Goal: Task Accomplishment & Management: Manage account settings

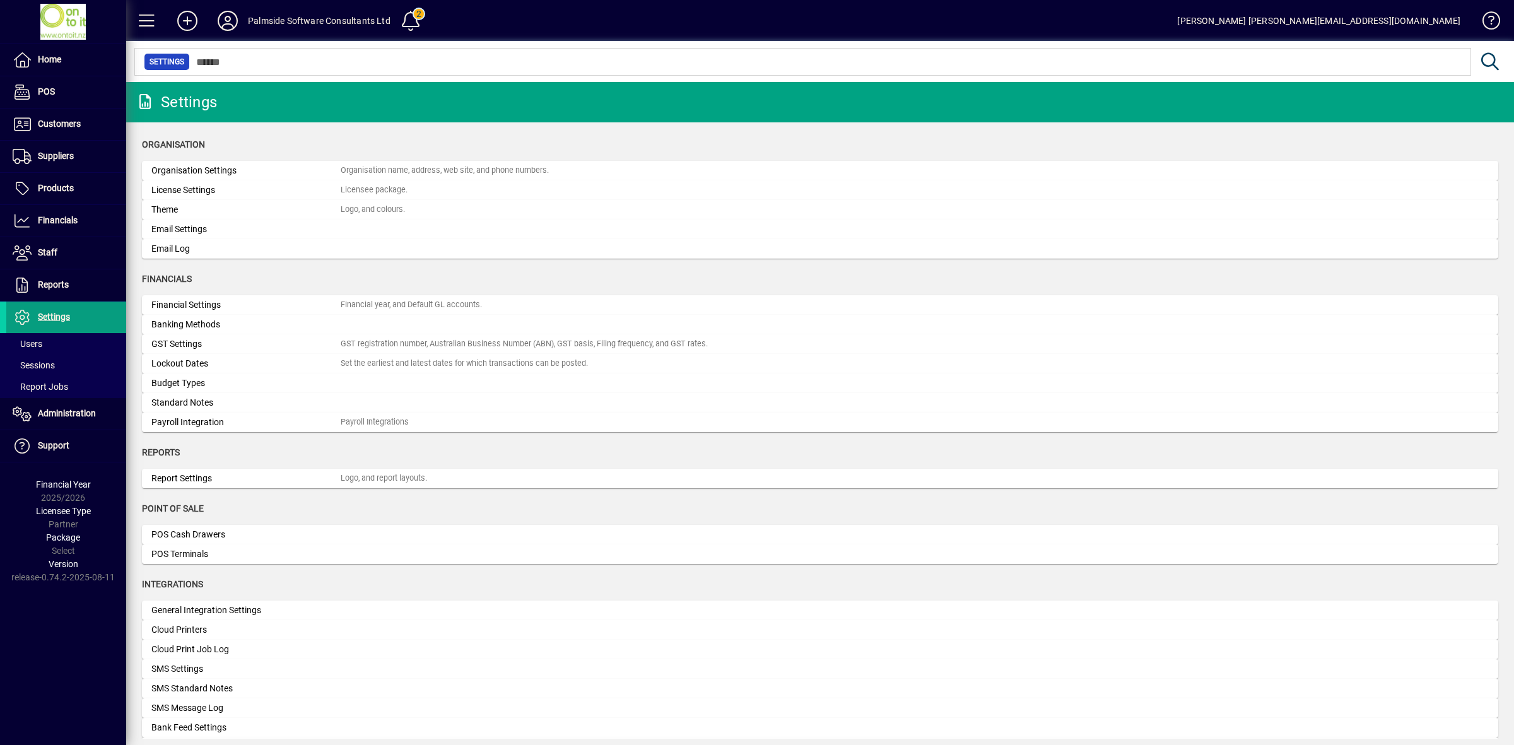
click at [260, 59] on input "text" at bounding box center [825, 62] width 1271 height 18
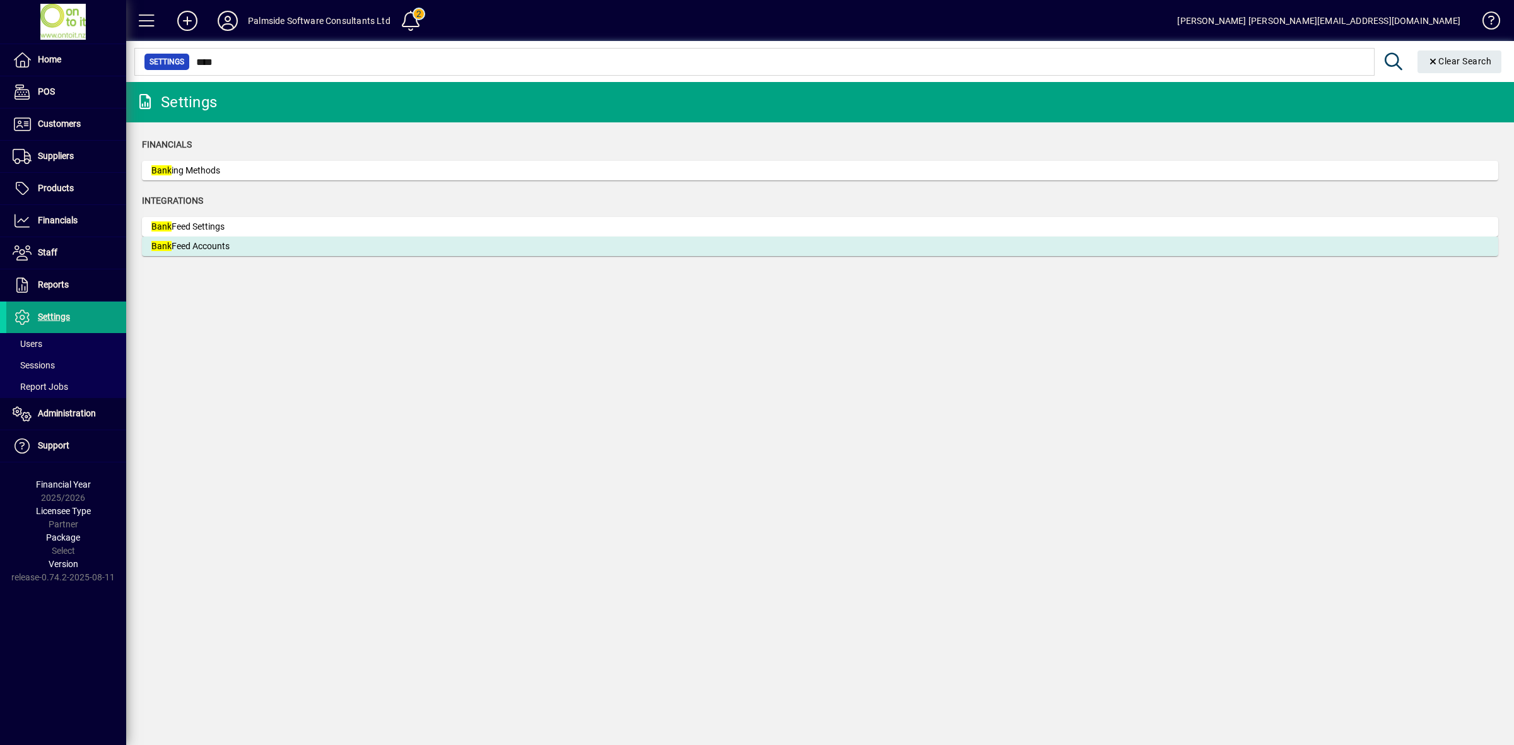
type input "****"
click at [229, 249] on div "Bank Feed Accounts" at bounding box center [245, 246] width 189 height 13
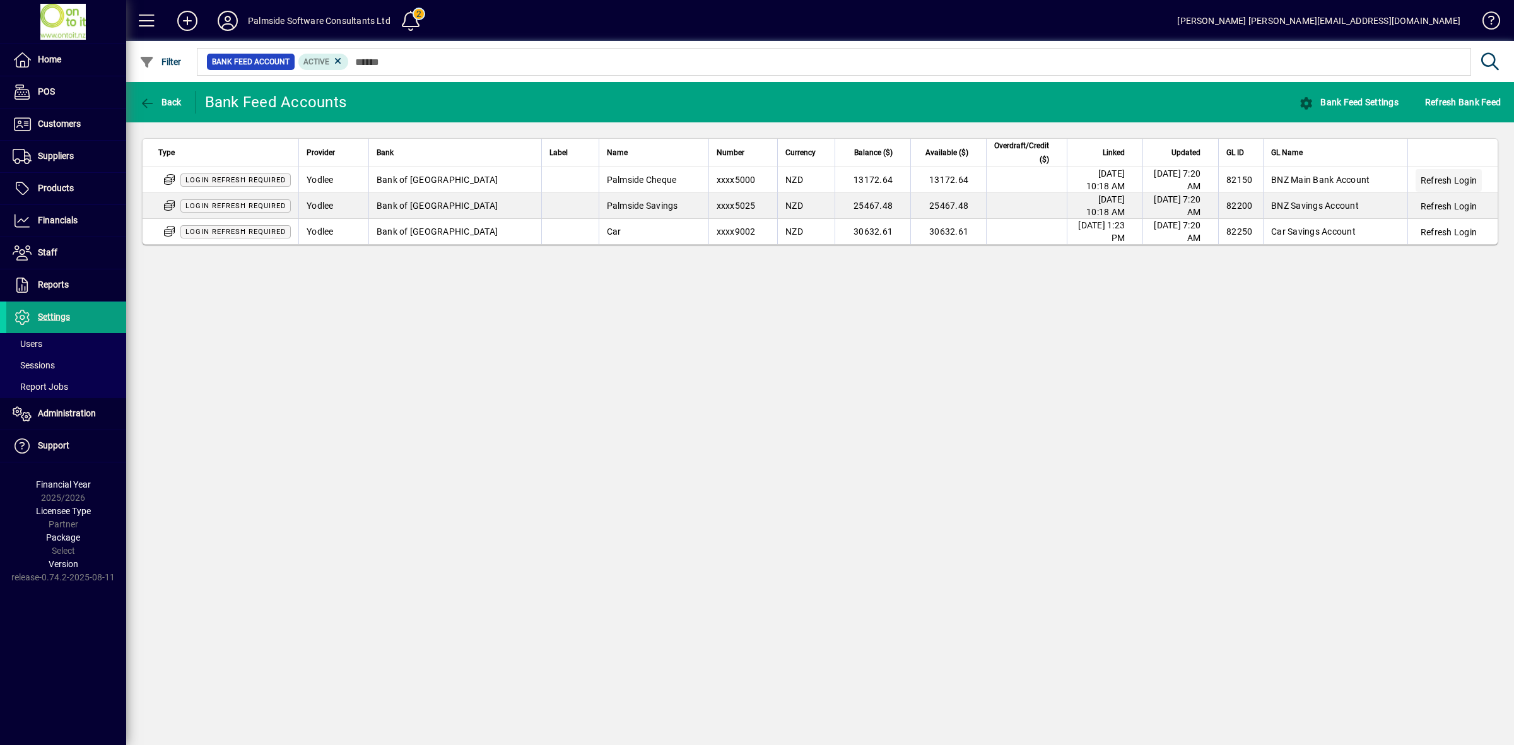
click at [1452, 178] on span "Refresh Login" at bounding box center [1449, 180] width 56 height 13
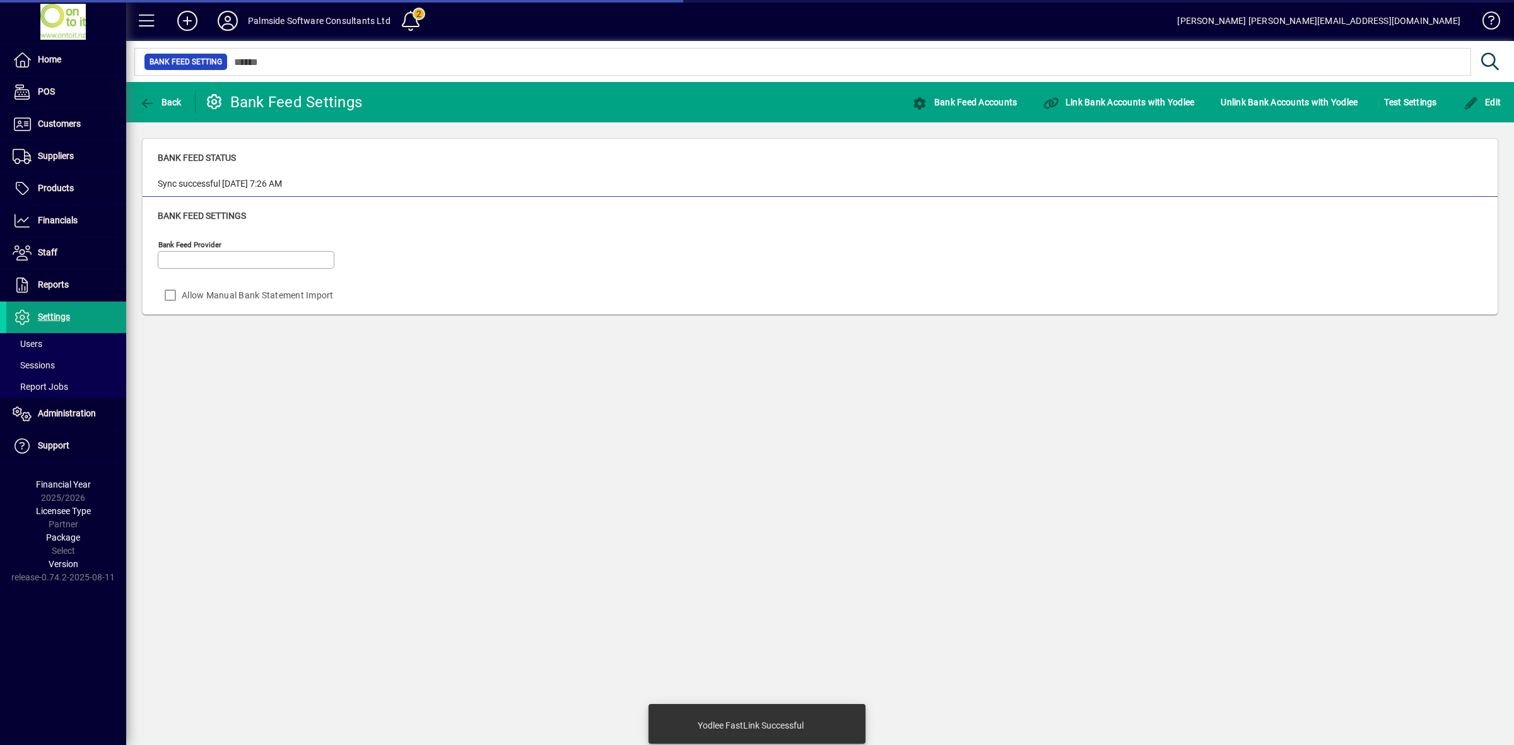
type input "******"
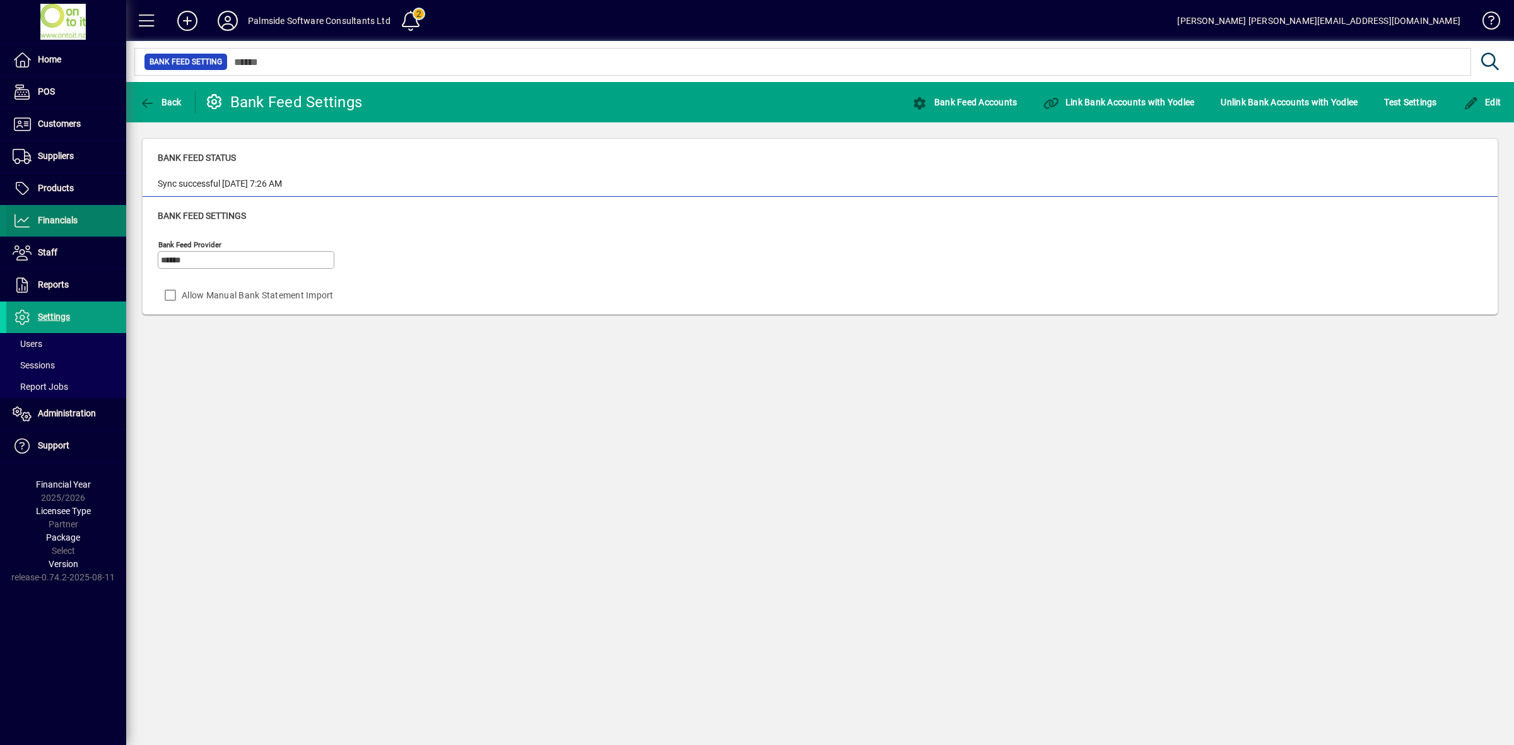
click at [52, 221] on span "Financials" at bounding box center [58, 220] width 40 height 10
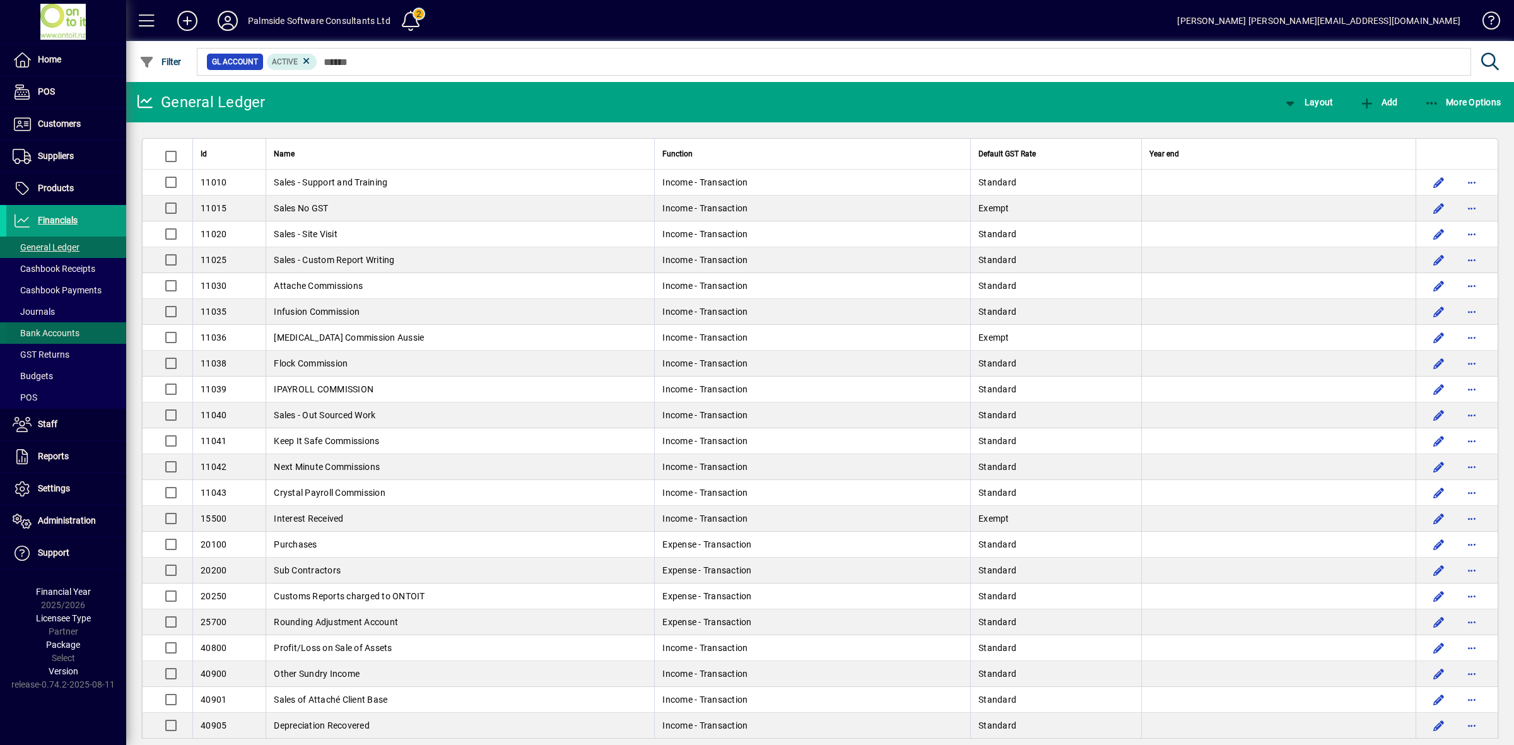
click at [59, 334] on span "Bank Accounts" at bounding box center [46, 333] width 67 height 10
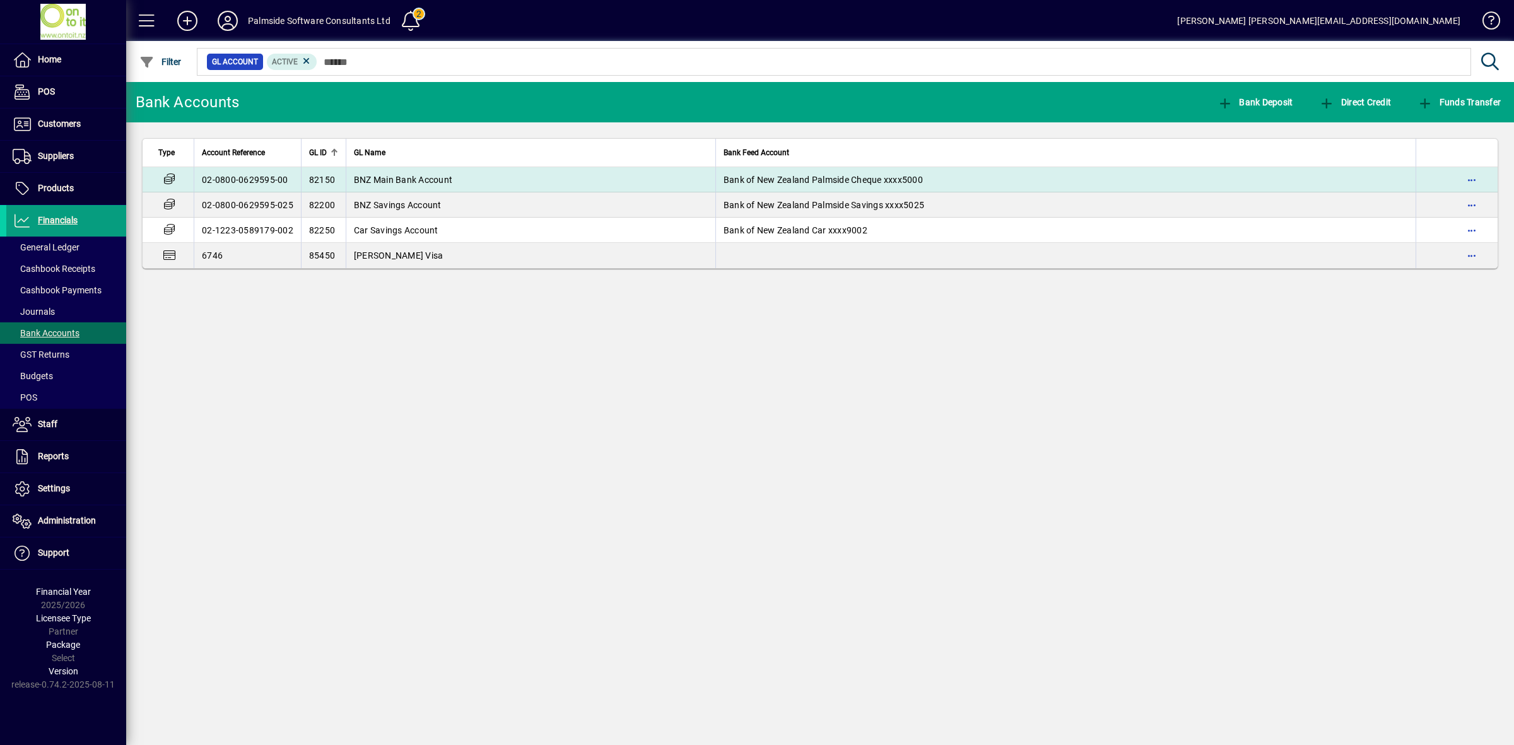
click at [760, 180] on span "Bank of New Zealand Palmside Cheque xxxx5000" at bounding box center [823, 180] width 199 height 10
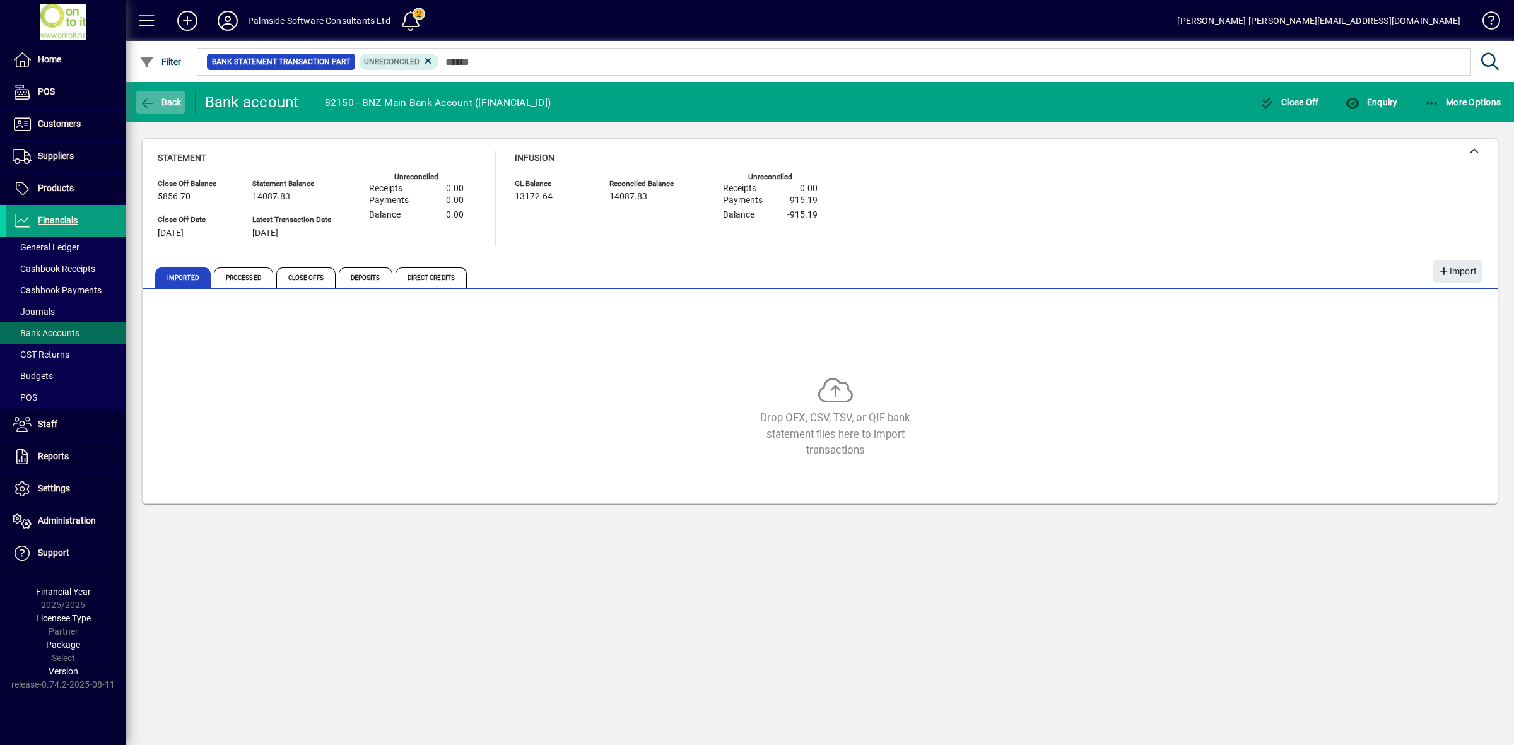
click at [169, 100] on span "Back" at bounding box center [160, 102] width 42 height 10
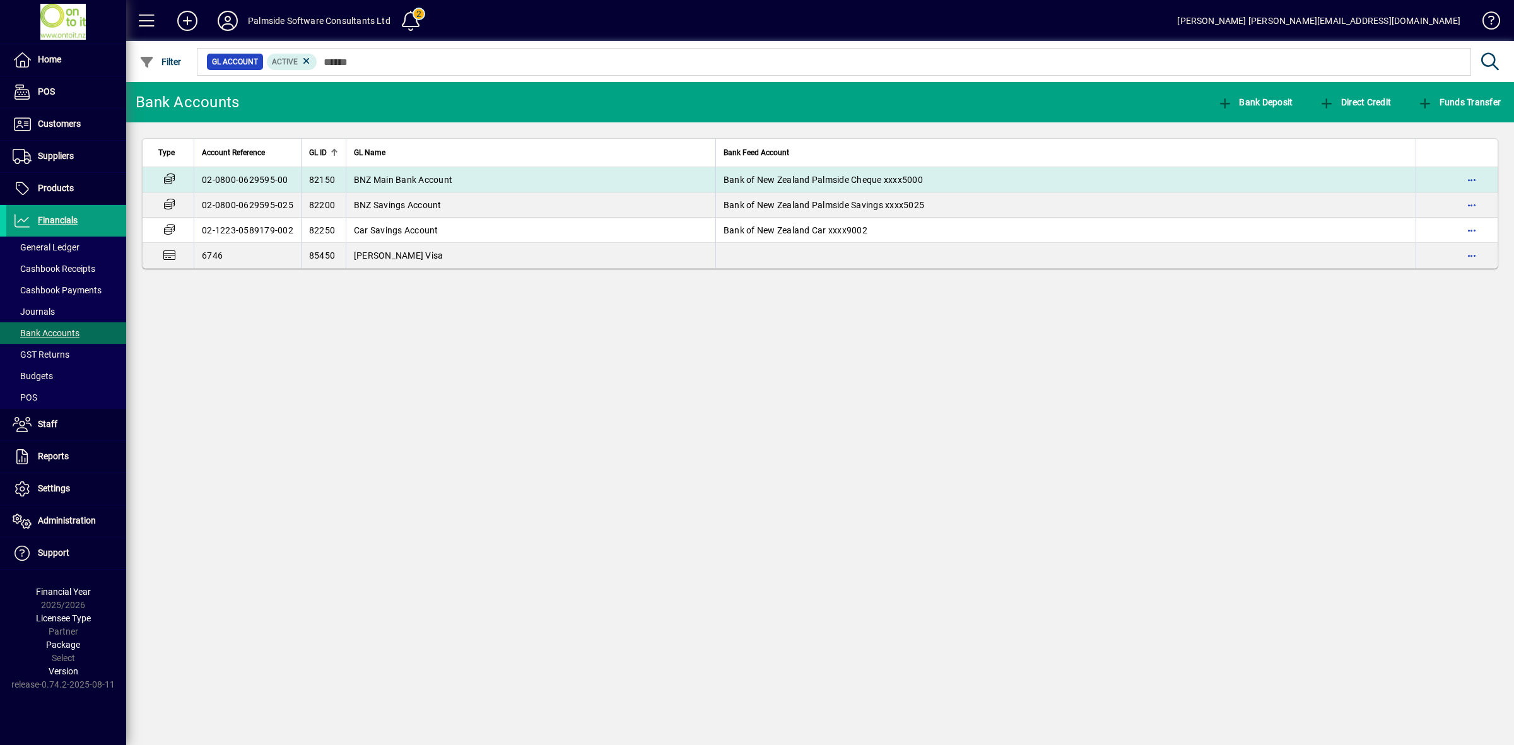
click at [458, 180] on td "BNZ Main Bank Account" at bounding box center [531, 179] width 370 height 25
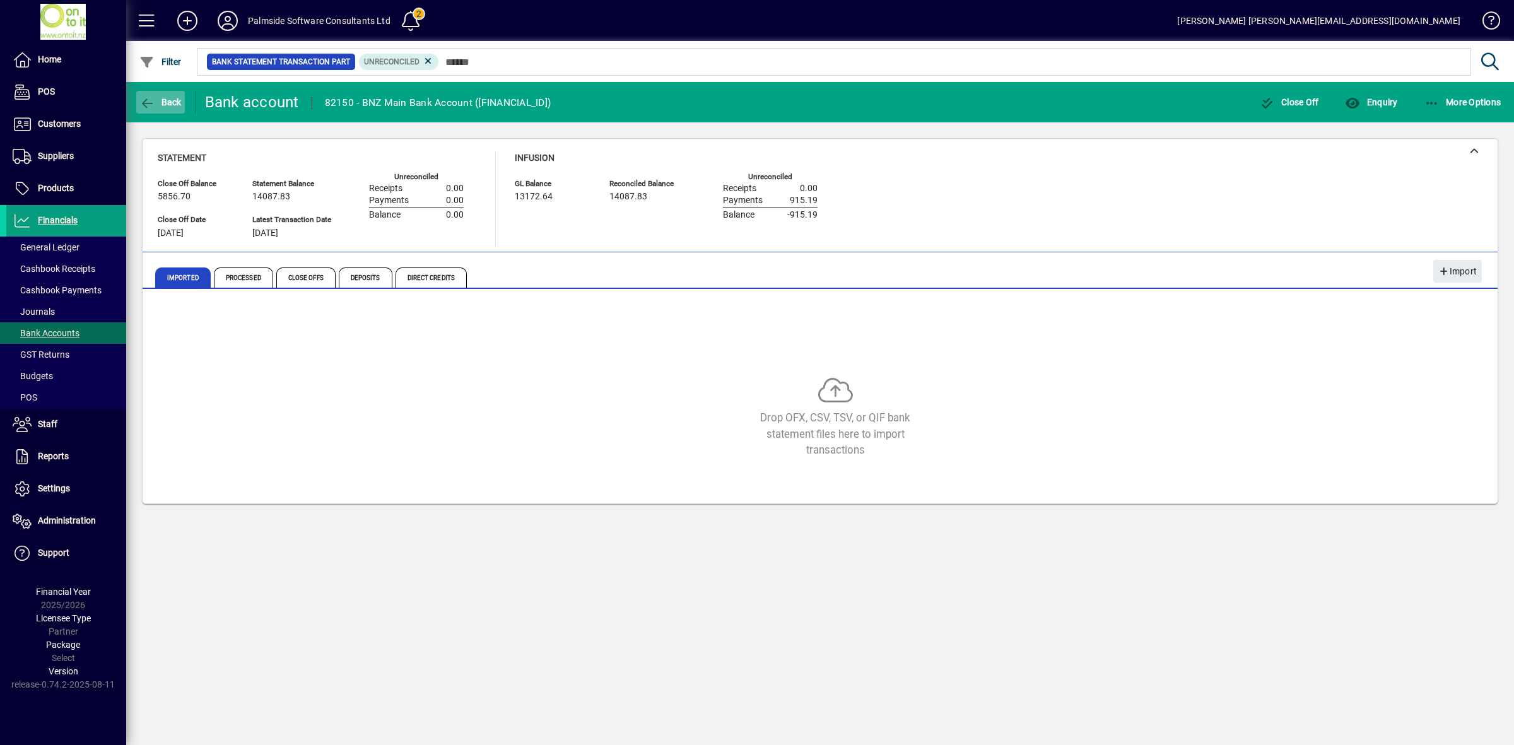
click at [158, 103] on span "Back" at bounding box center [160, 102] width 42 height 10
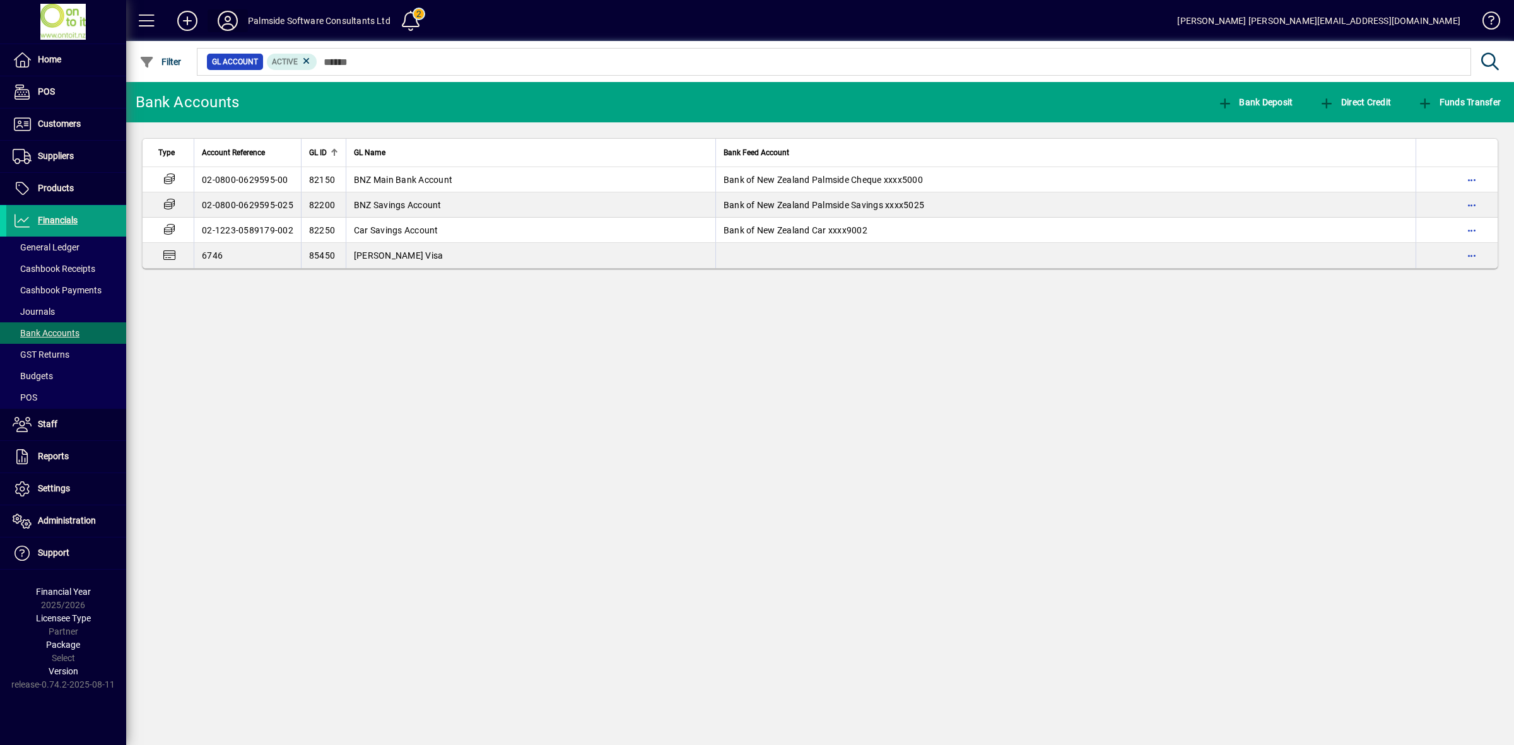
click at [229, 19] on icon at bounding box center [227, 21] width 25 height 20
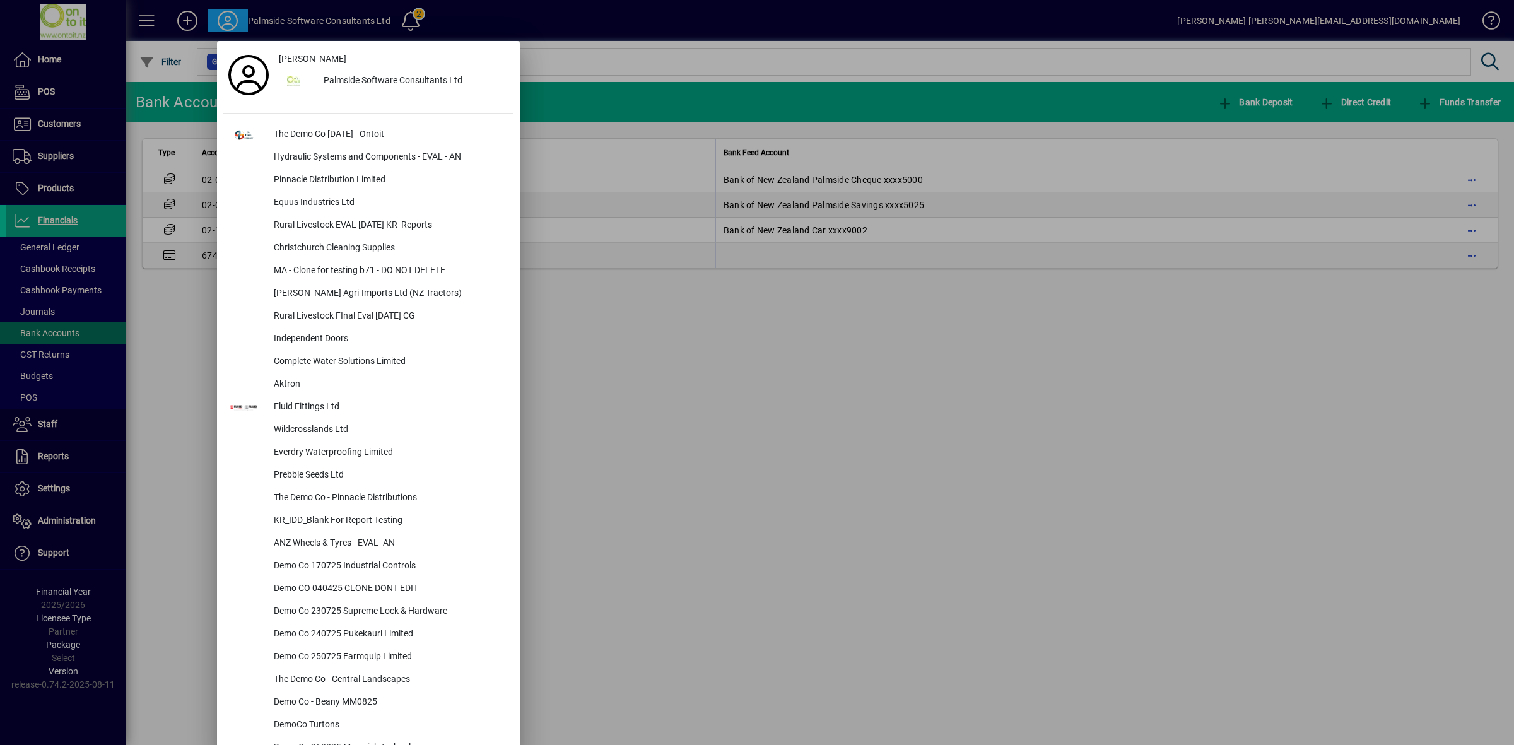
click at [688, 328] on div at bounding box center [757, 372] width 1514 height 745
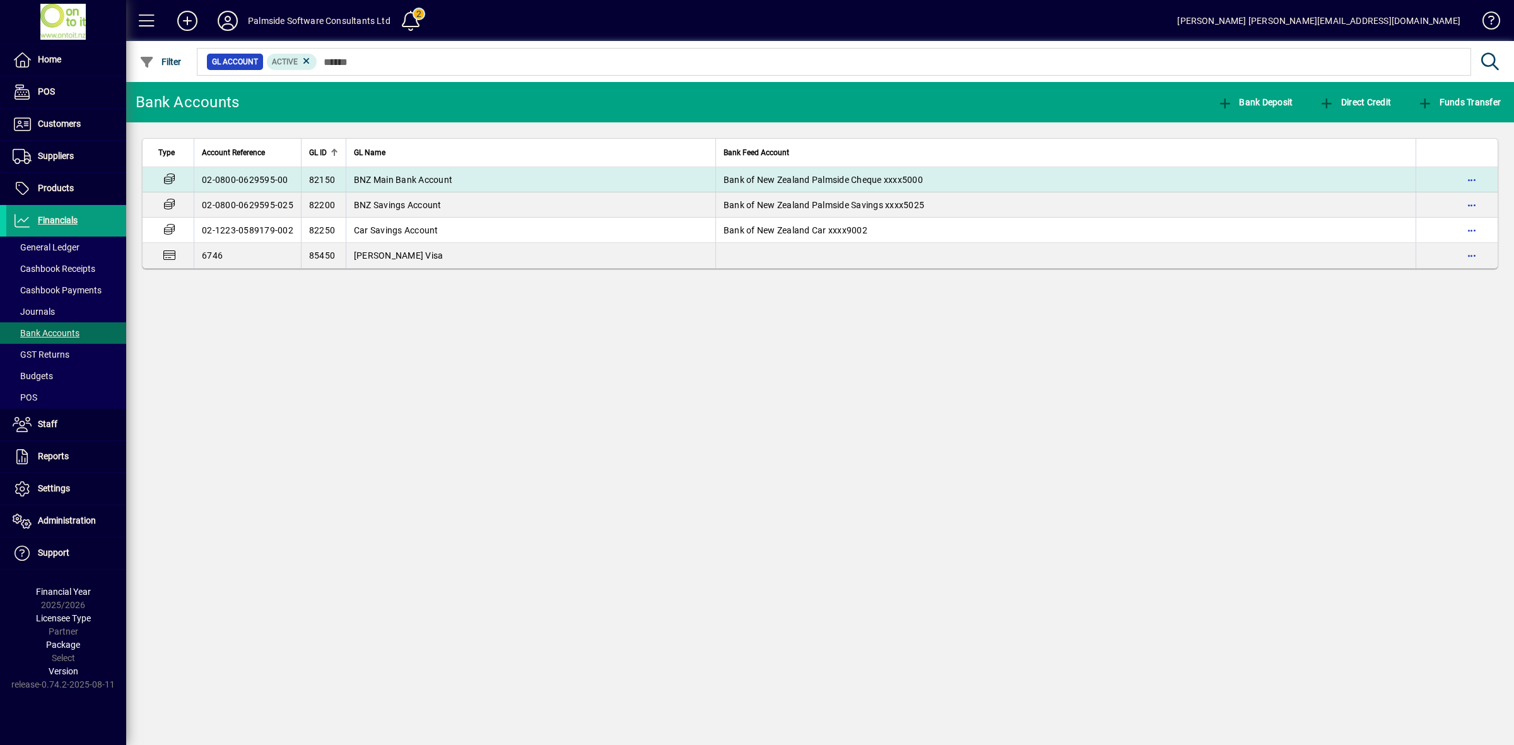
click at [387, 180] on span "BNZ Main Bank Account" at bounding box center [403, 180] width 98 height 10
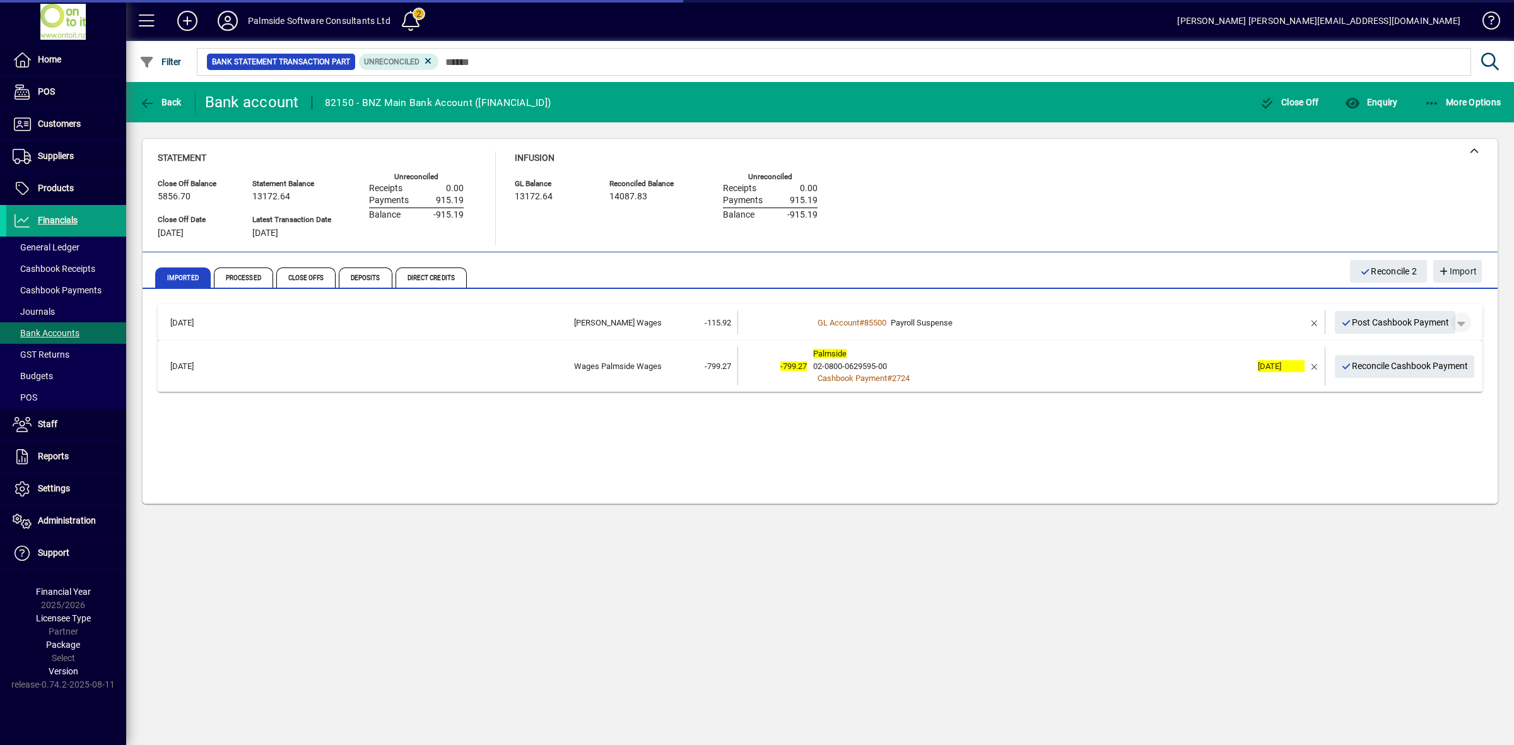
click at [1466, 322] on span "button" at bounding box center [1461, 322] width 30 height 30
drag, startPoint x: 1281, startPoint y: 326, endPoint x: 1314, endPoint y: 326, distance: 32.8
click at [1314, 326] on div at bounding box center [757, 372] width 1514 height 745
click at [1266, 325] on td at bounding box center [1278, 322] width 53 height 24
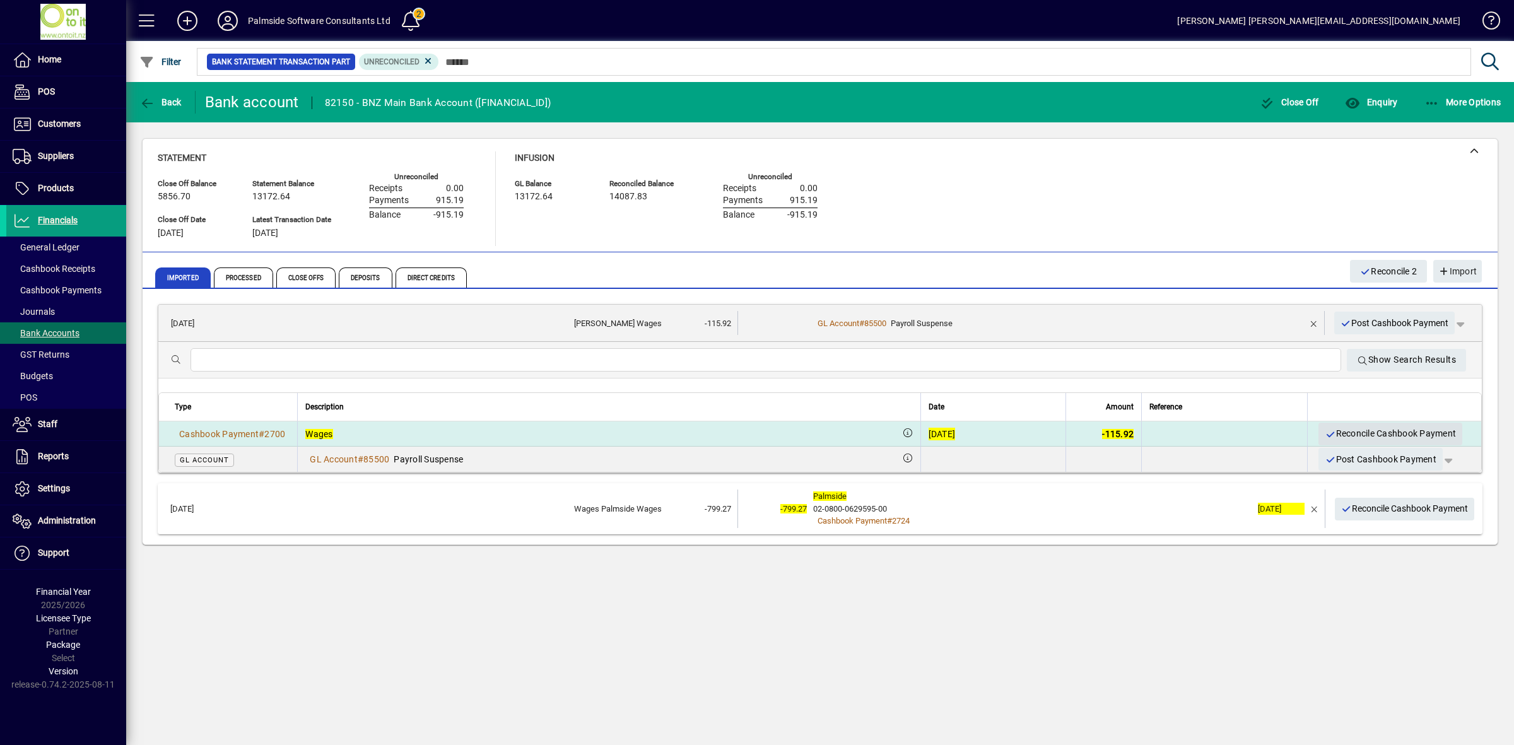
click at [1396, 433] on span "Reconcile Cashbook Payment" at bounding box center [1390, 433] width 131 height 21
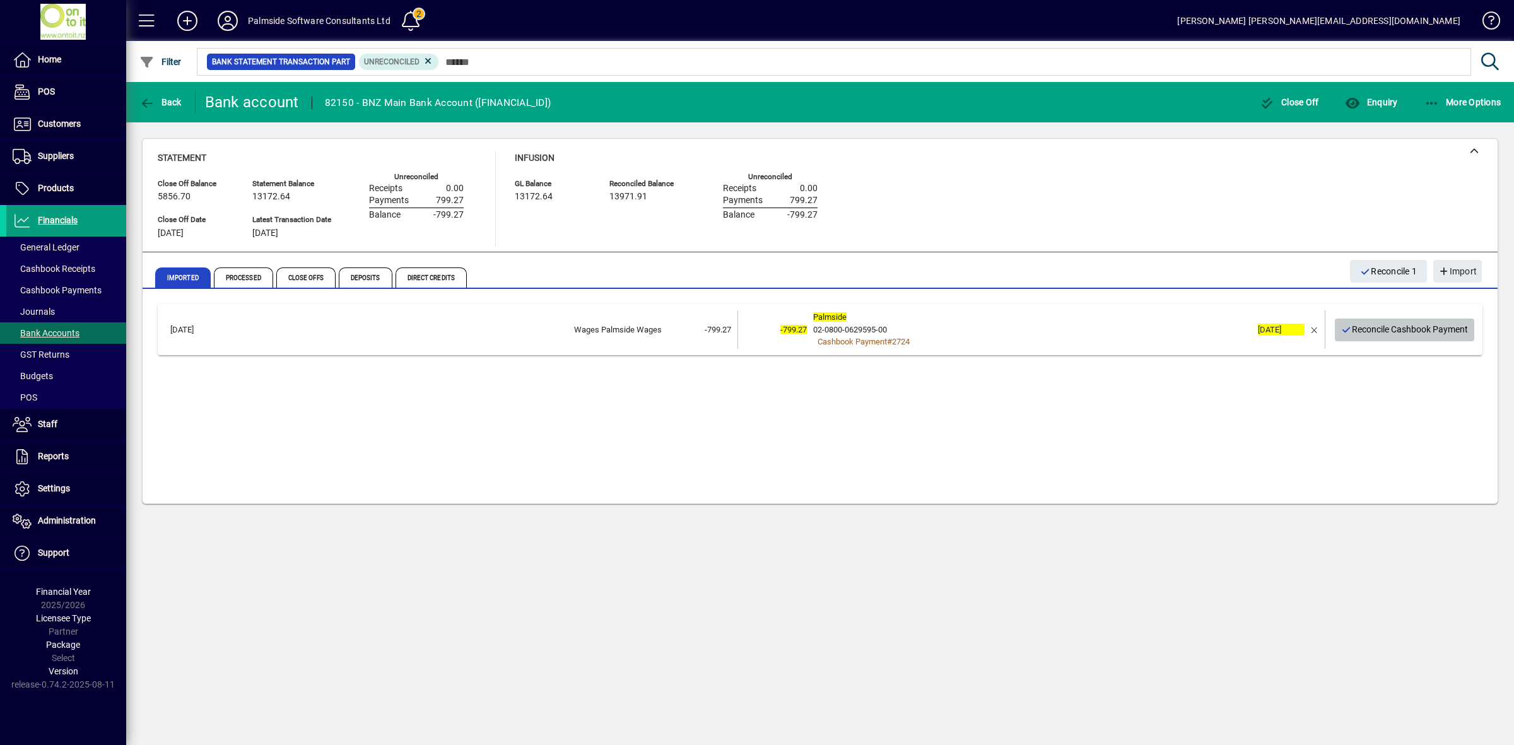
click at [1400, 329] on span "Reconcile Cashbook Payment" at bounding box center [1404, 329] width 127 height 21
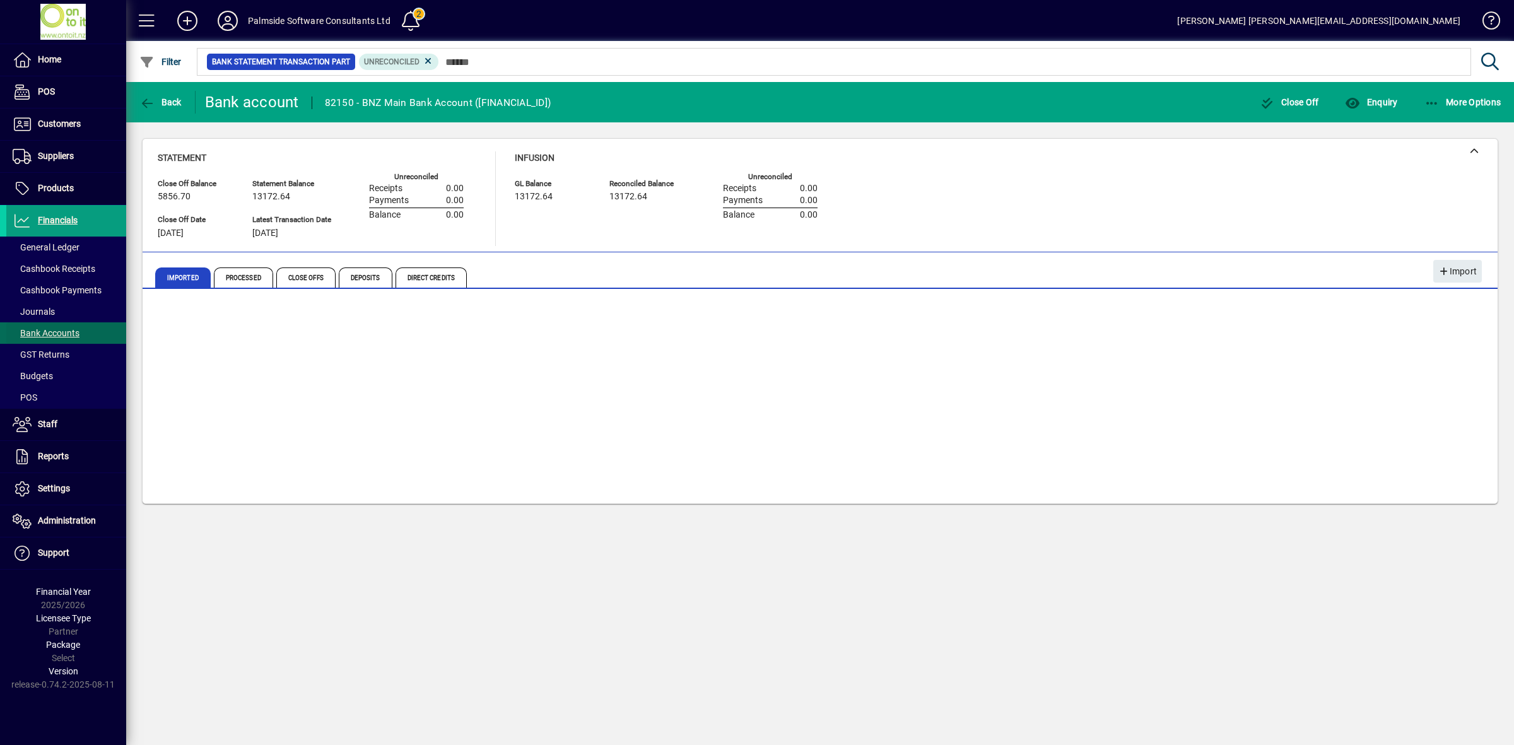
click at [70, 336] on span "Bank Accounts" at bounding box center [46, 333] width 67 height 10
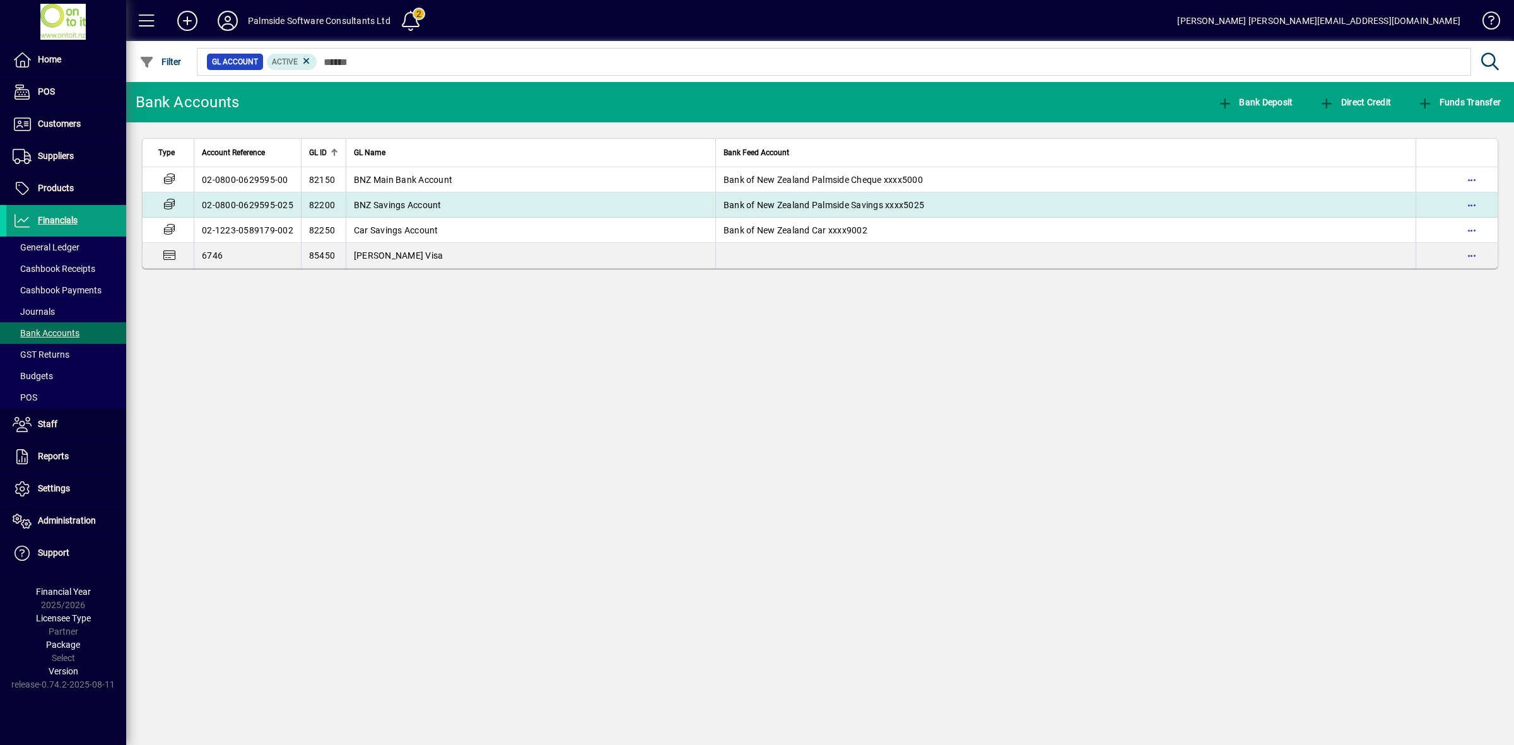
click at [396, 200] on span "BNZ Savings Account" at bounding box center [398, 205] width 88 height 10
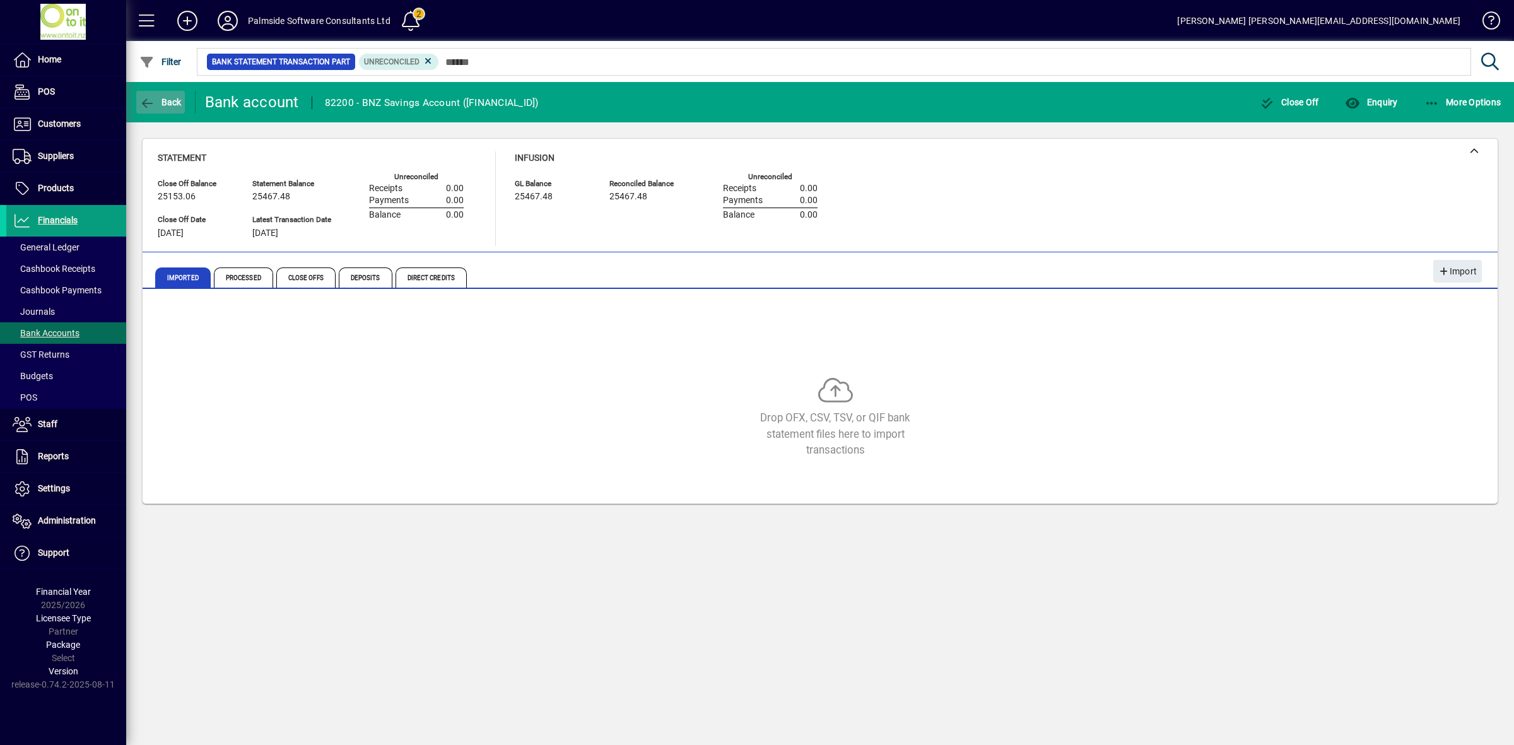
click at [163, 99] on span "Back" at bounding box center [160, 102] width 42 height 10
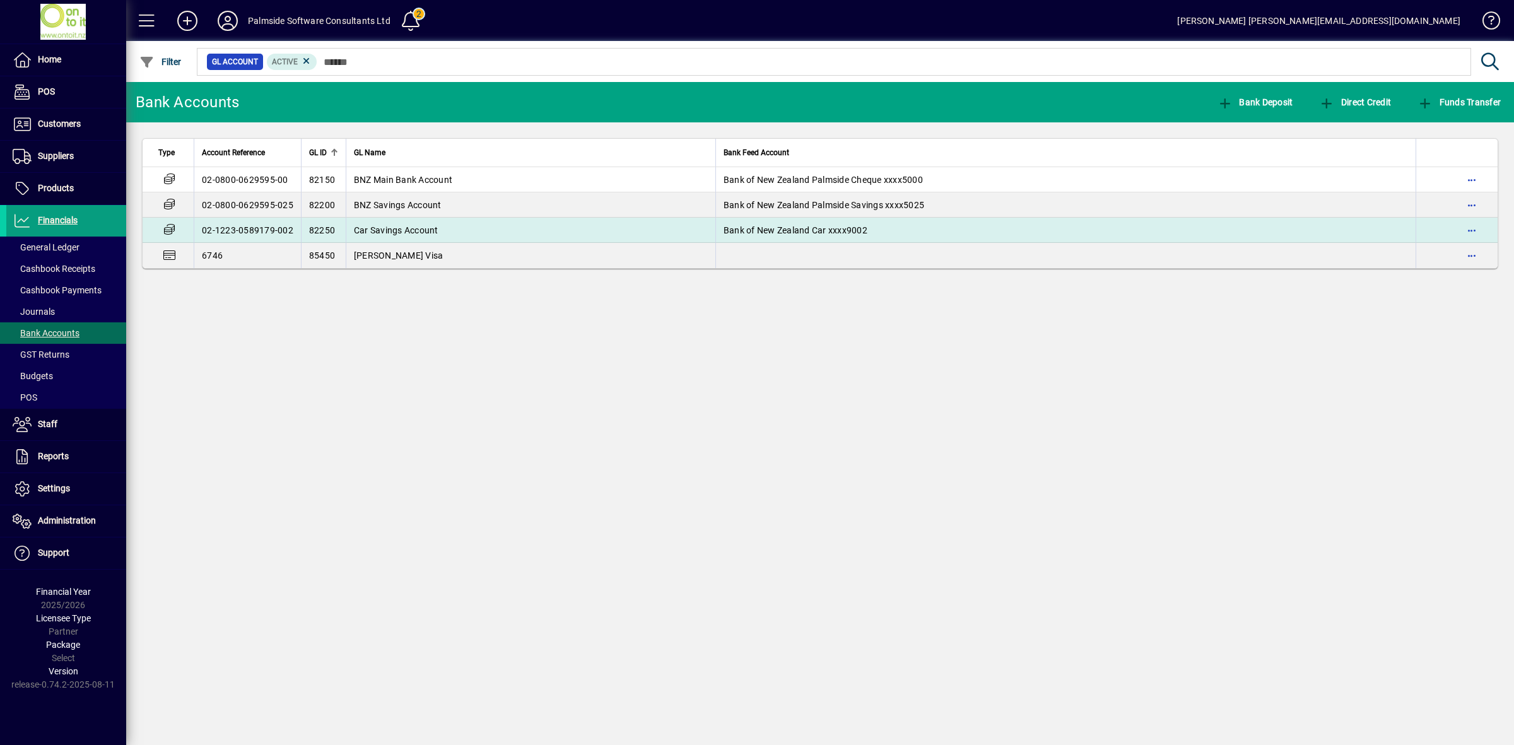
click at [439, 231] on td "Car Savings Account" at bounding box center [531, 230] width 370 height 25
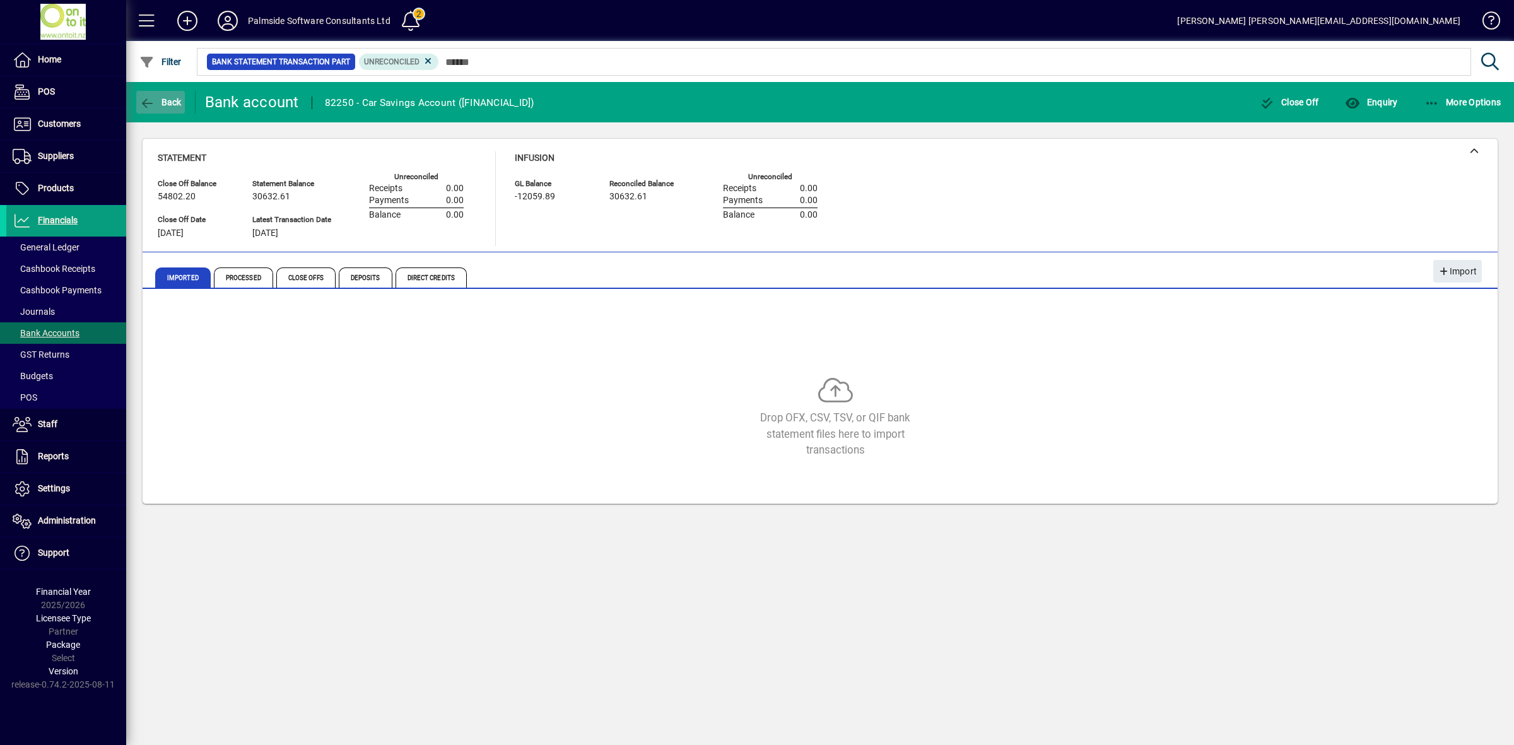
click at [153, 102] on icon "button" at bounding box center [147, 103] width 16 height 13
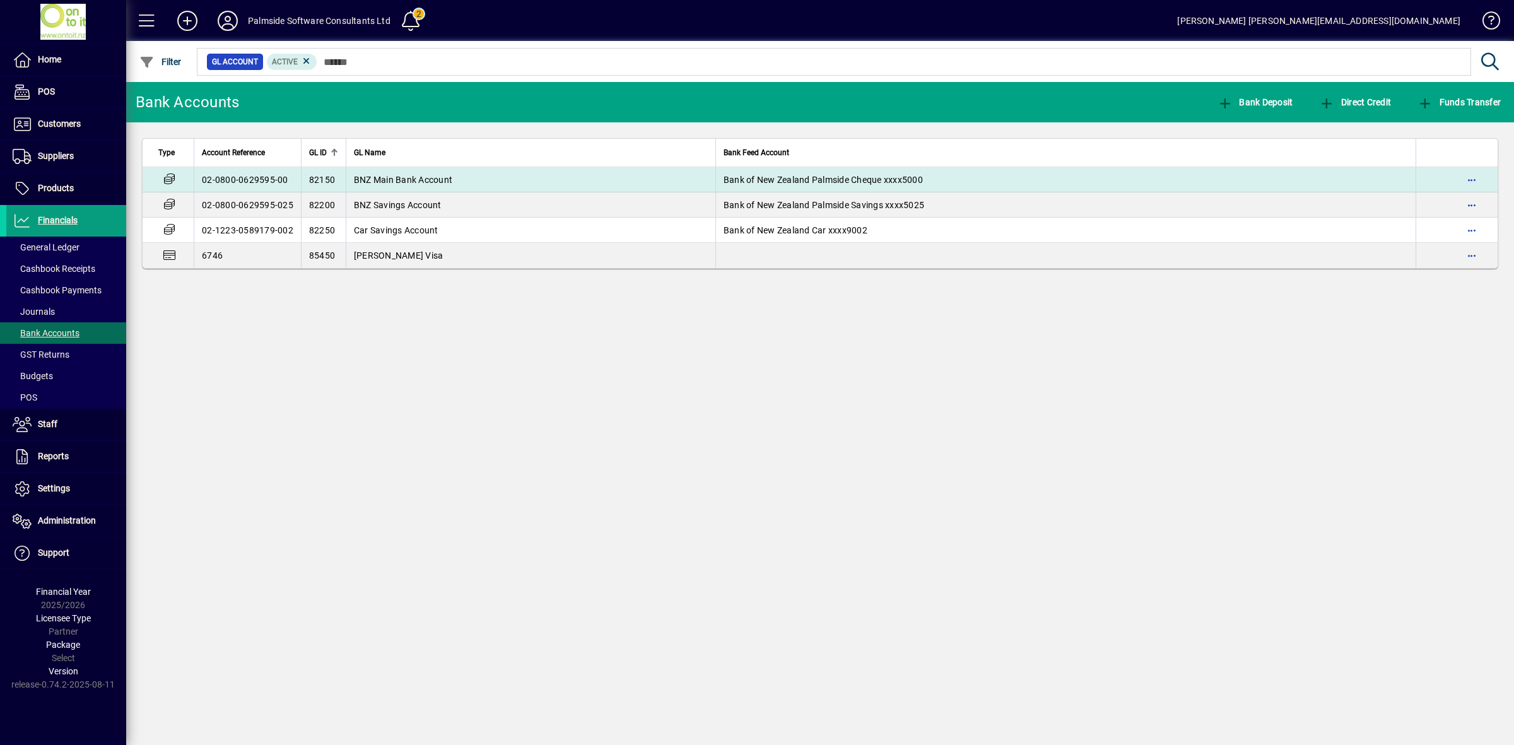
click at [421, 184] on span "BNZ Main Bank Account" at bounding box center [403, 180] width 98 height 10
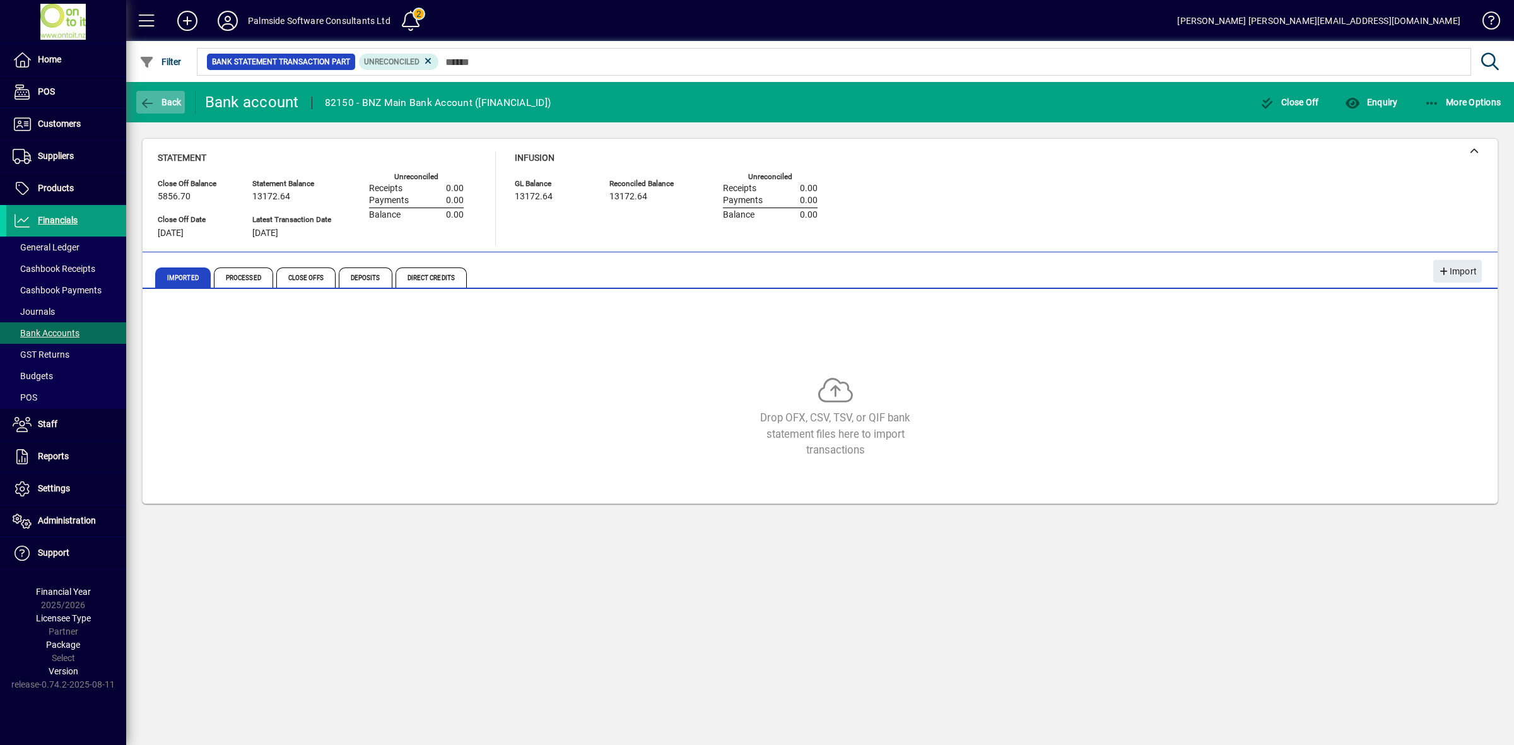
click at [153, 104] on icon "button" at bounding box center [147, 103] width 16 height 13
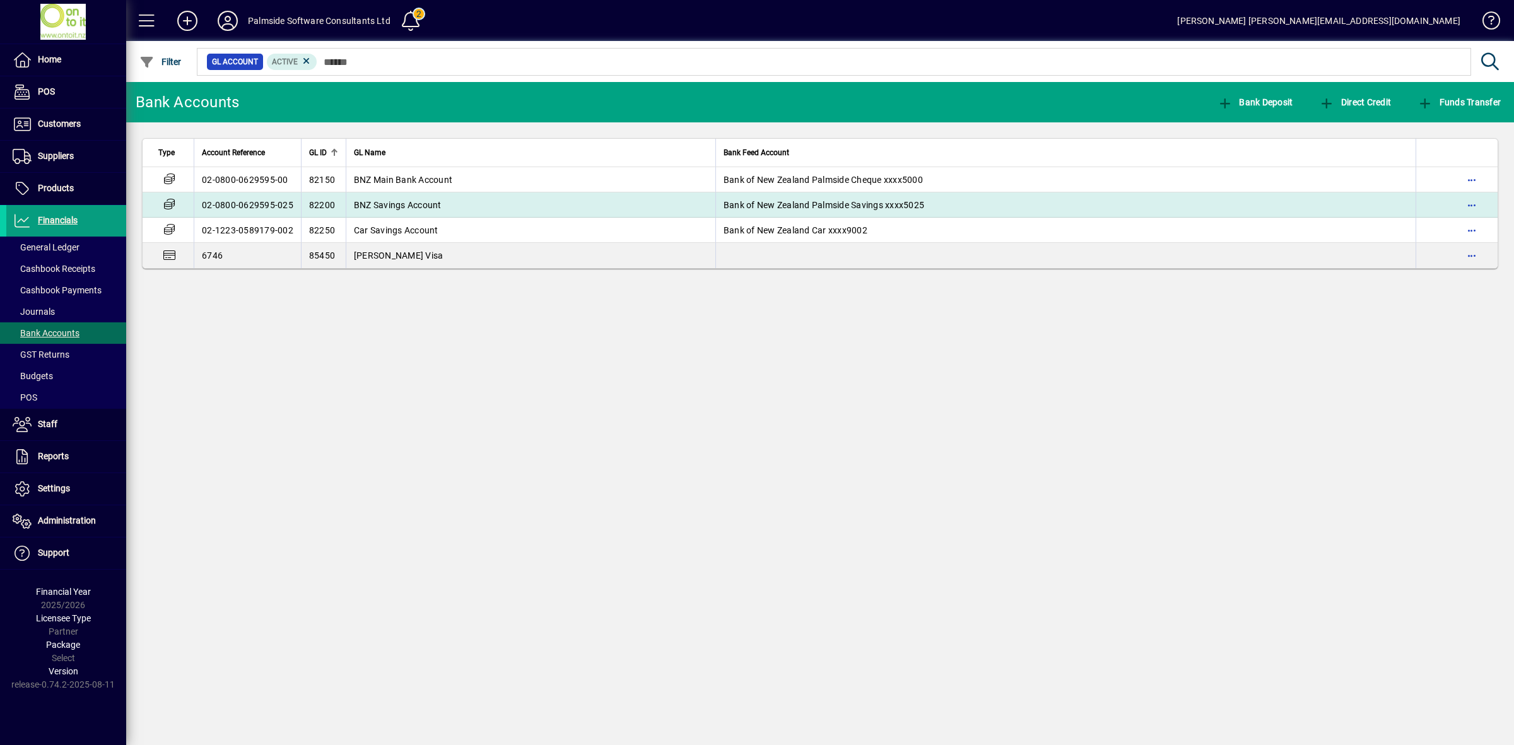
click at [428, 211] on td "BNZ Savings Account" at bounding box center [531, 204] width 370 height 25
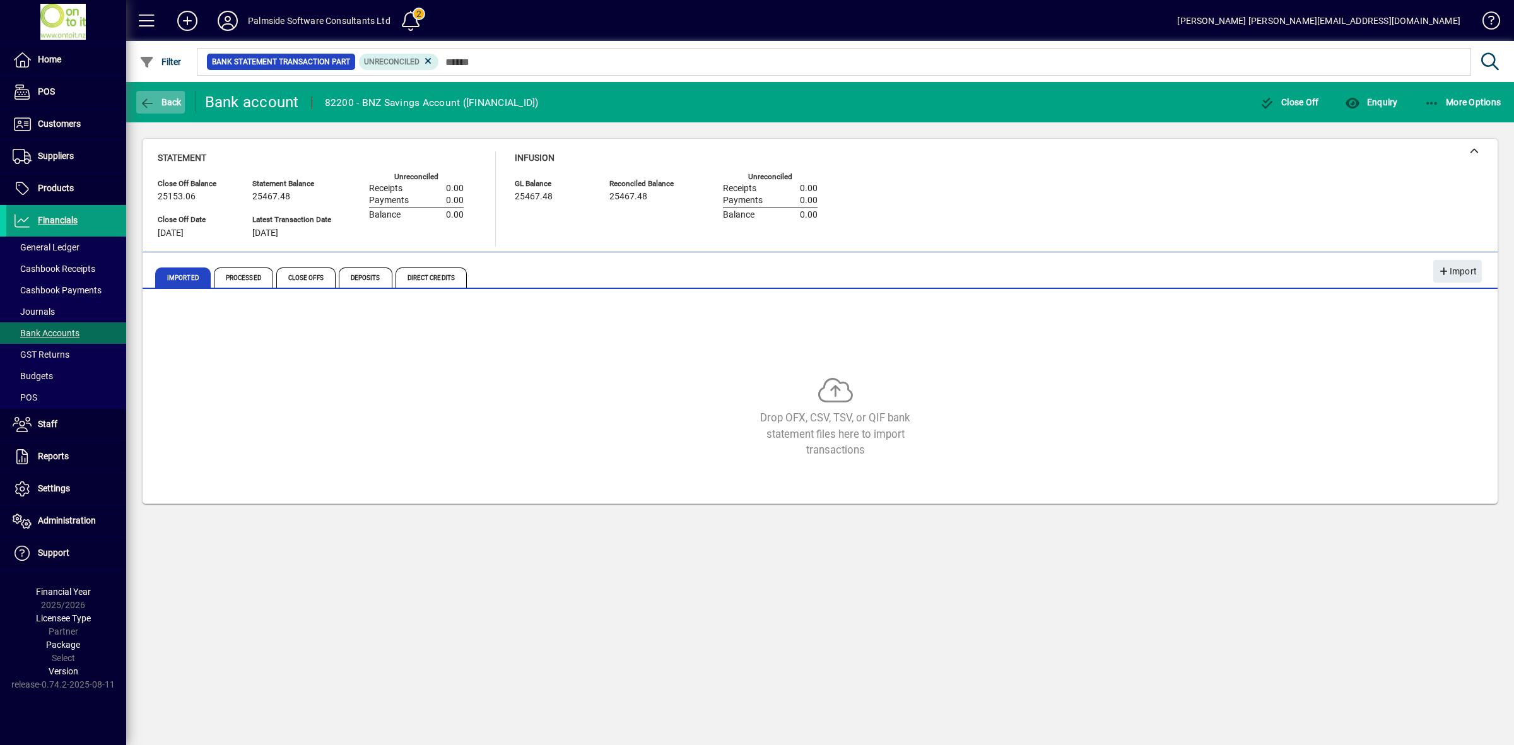
click at [146, 97] on icon "button" at bounding box center [147, 103] width 16 height 13
